Goal: Information Seeking & Learning: Learn about a topic

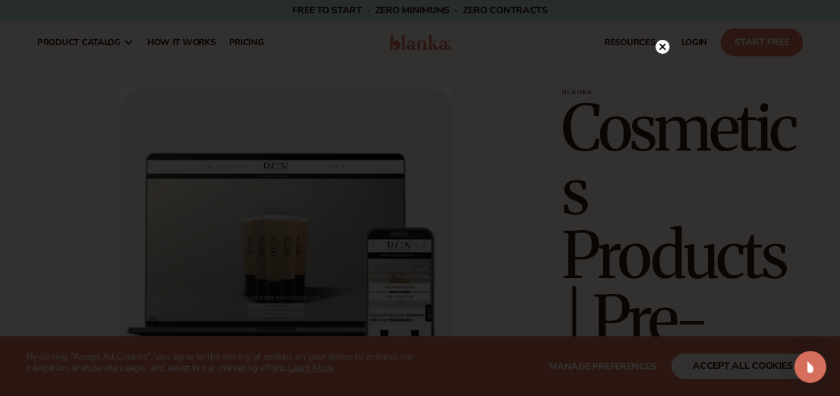
click at [663, 42] on circle at bounding box center [662, 47] width 14 height 14
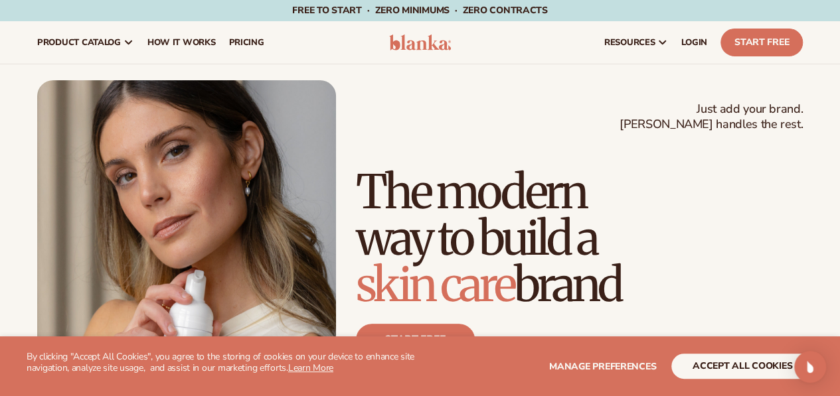
click at [542, 169] on h1 "The modern way to build a skin care brand" at bounding box center [579, 238] width 447 height 139
